Goal: Check status

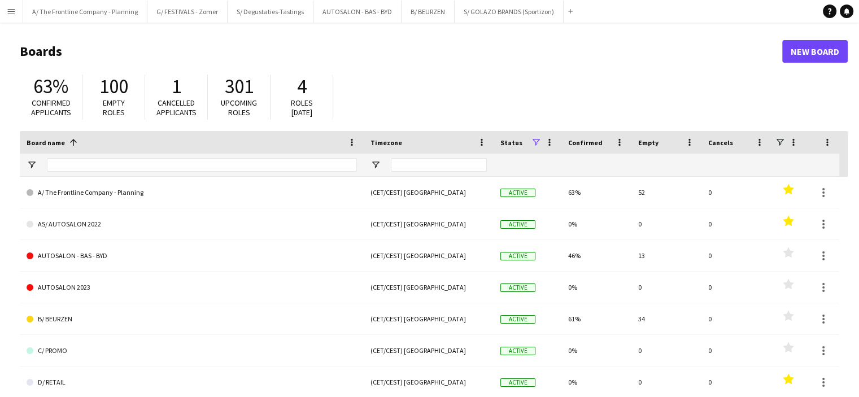
click at [16, 11] on button "Menu" at bounding box center [11, 11] width 23 height 23
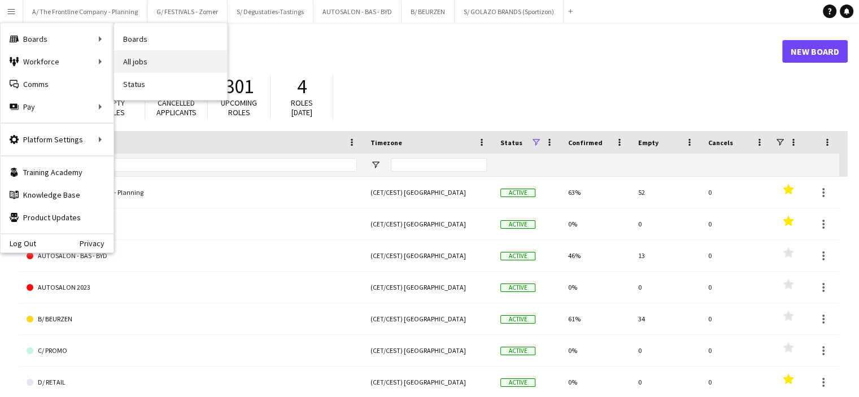
click at [138, 62] on link "All jobs" at bounding box center [170, 61] width 113 height 23
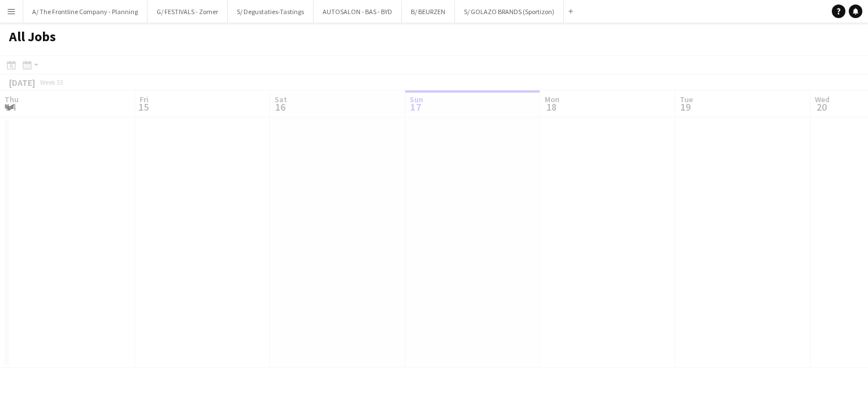
scroll to position [0, 270]
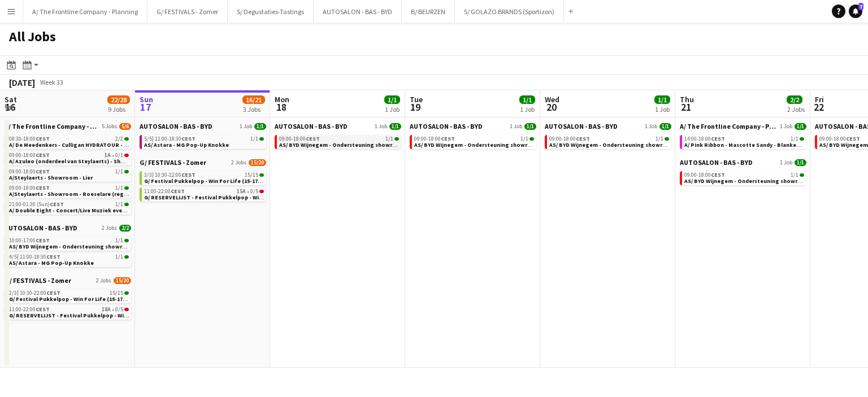
click at [336, 148] on app-brief-job-card "09:00-18:00 CEST 1/1 AS/ BYD Wijnegem - Ondersteuning showroom" at bounding box center [338, 142] width 127 height 14
click at [349, 136] on div "09:00-18:00 CEST 1/1" at bounding box center [339, 139] width 120 height 6
click at [326, 139] on div "09:00-18:00 CEST 1/1" at bounding box center [339, 139] width 120 height 6
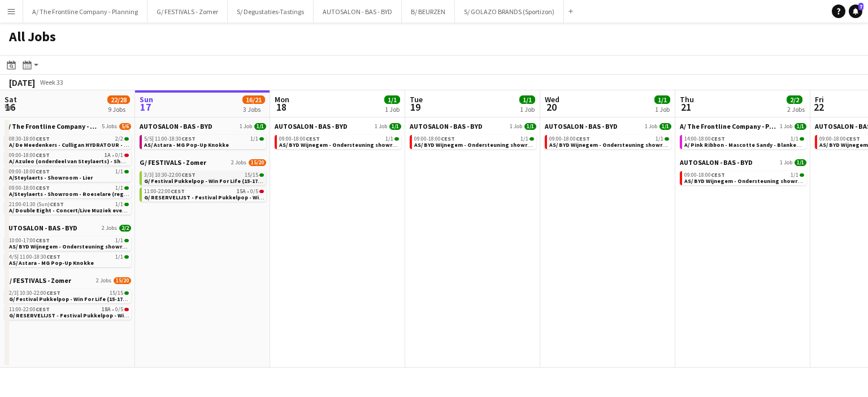
click at [205, 180] on span "G/ Festival Pukkelpop - Win For Life (15-17/8)" at bounding box center [204, 180] width 120 height 7
click at [12, 8] on app-icon "Menu" at bounding box center [11, 11] width 9 height 9
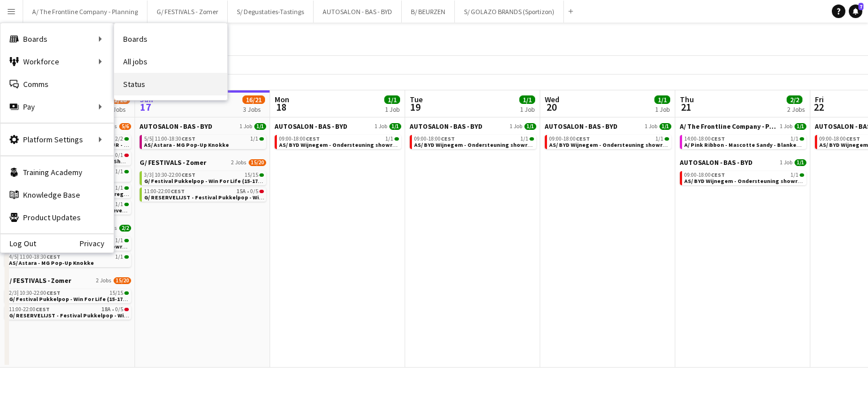
click at [157, 76] on link "Status" at bounding box center [170, 84] width 113 height 23
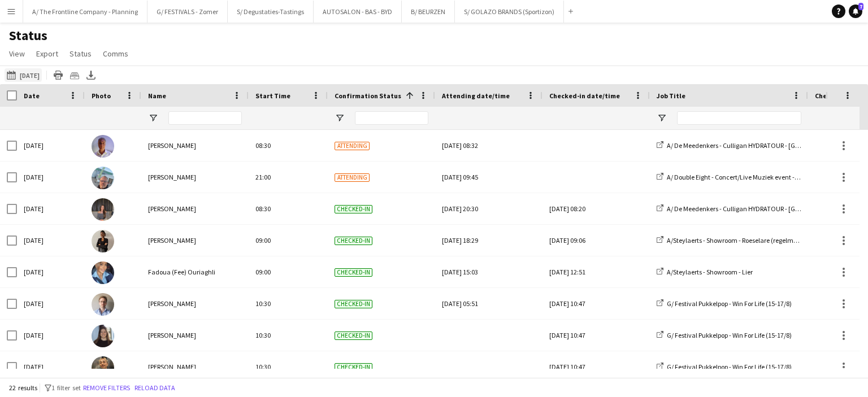
click at [37, 76] on button "This Week [DATE]" at bounding box center [23, 75] width 37 height 14
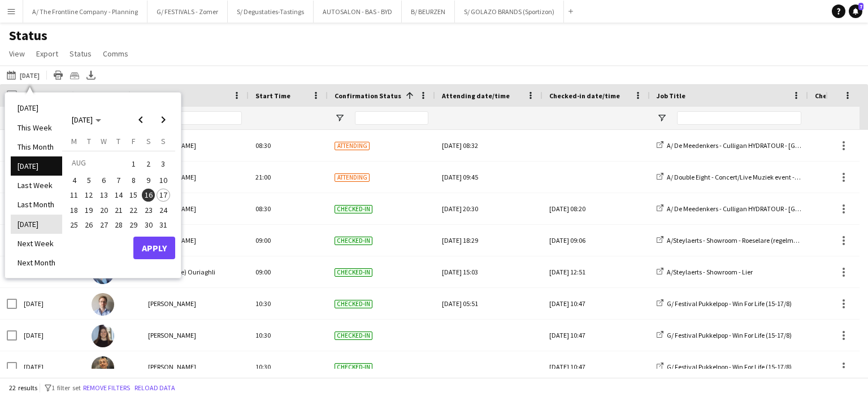
click at [31, 226] on li "[DATE]" at bounding box center [36, 224] width 51 height 19
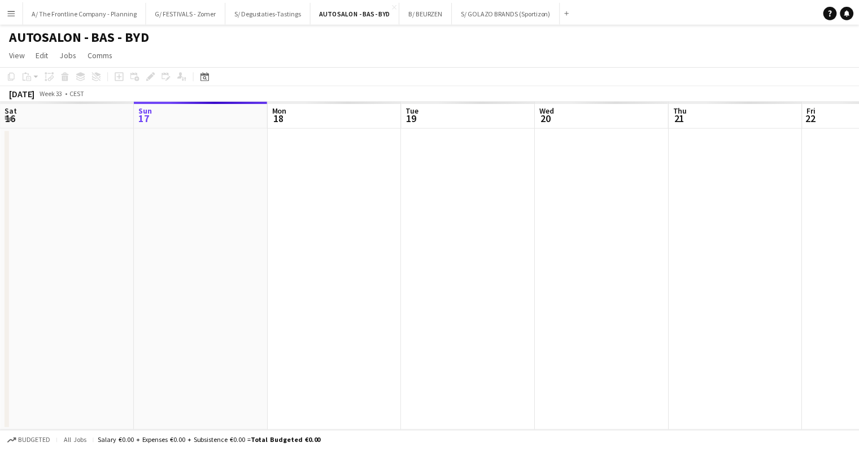
scroll to position [0, 389]
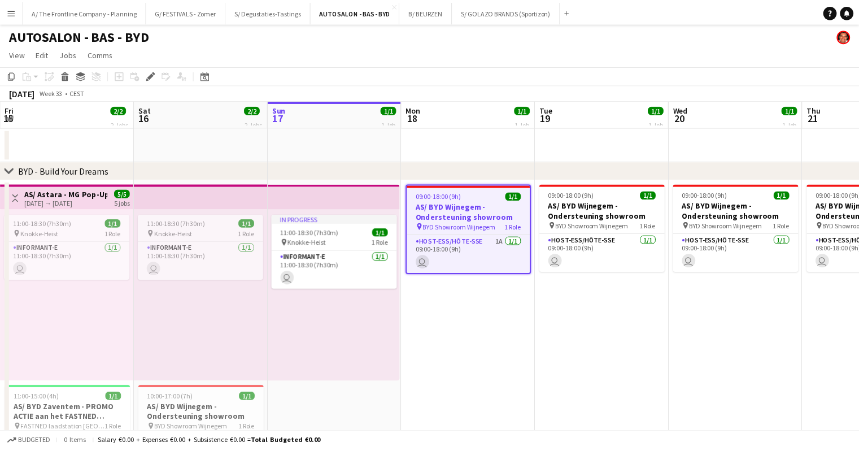
scroll to position [0, 389]
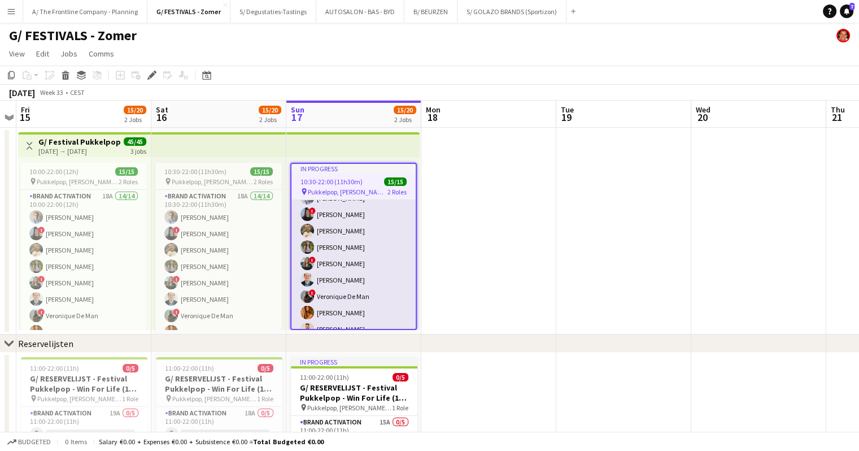
scroll to position [27, 0]
